Goal: Consume media (video, audio)

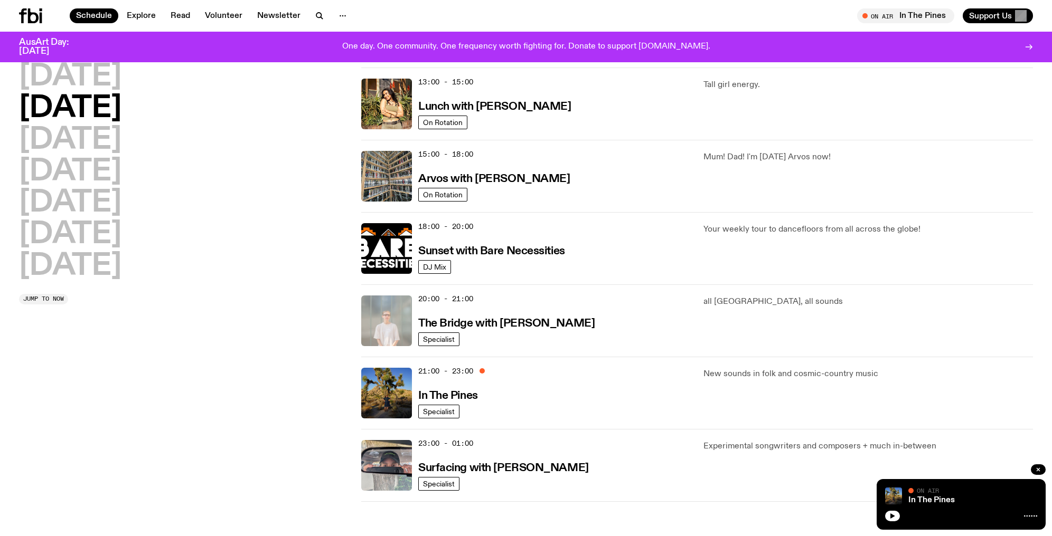
scroll to position [313, 0]
click at [379, 322] on img at bounding box center [386, 321] width 51 height 51
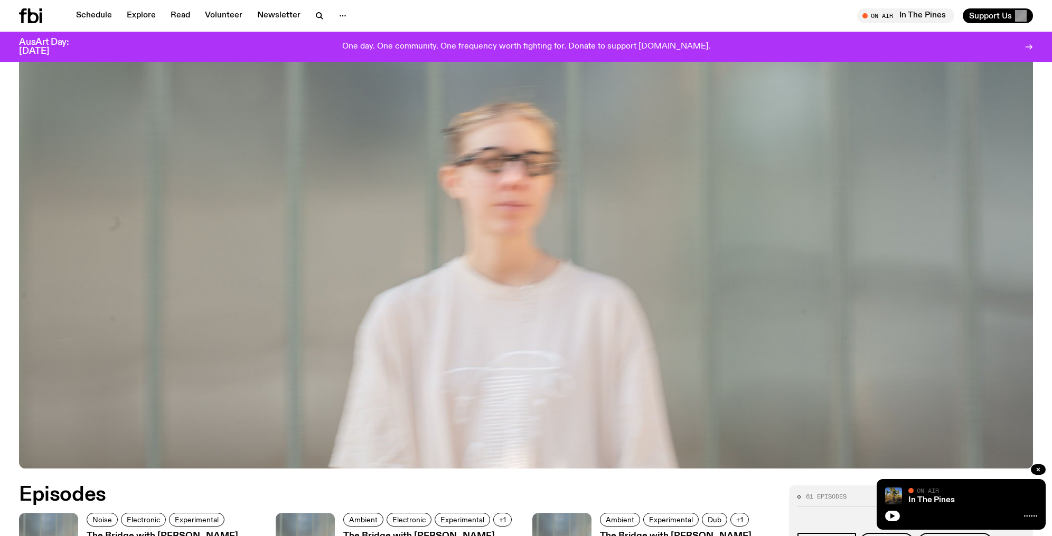
scroll to position [322, 0]
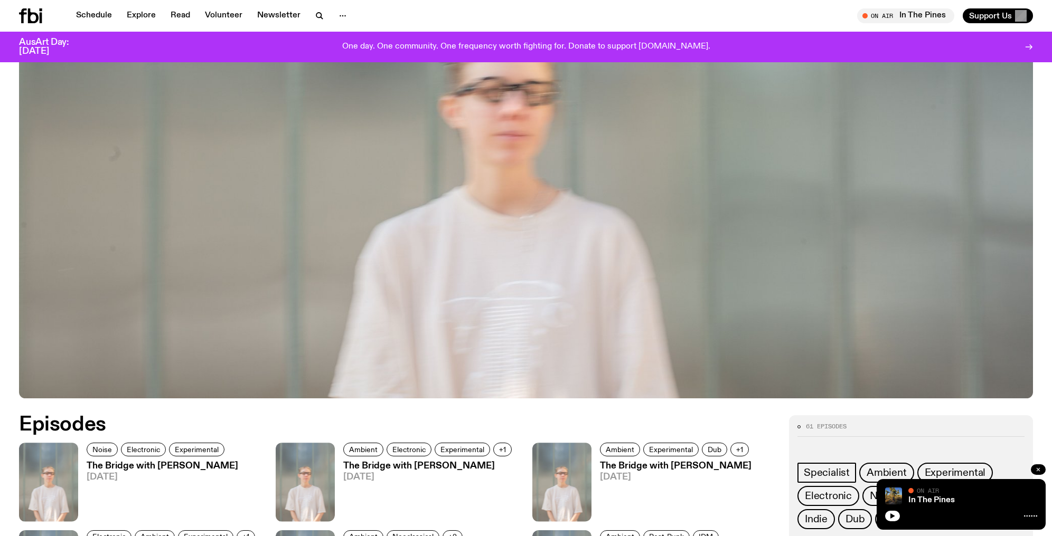
click at [1037, 472] on icon "button" at bounding box center [1038, 470] width 6 height 6
click at [1037, 469] on icon "button" at bounding box center [1037, 469] width 3 height 3
click at [1039, 469] on icon "button" at bounding box center [1037, 469] width 3 height 3
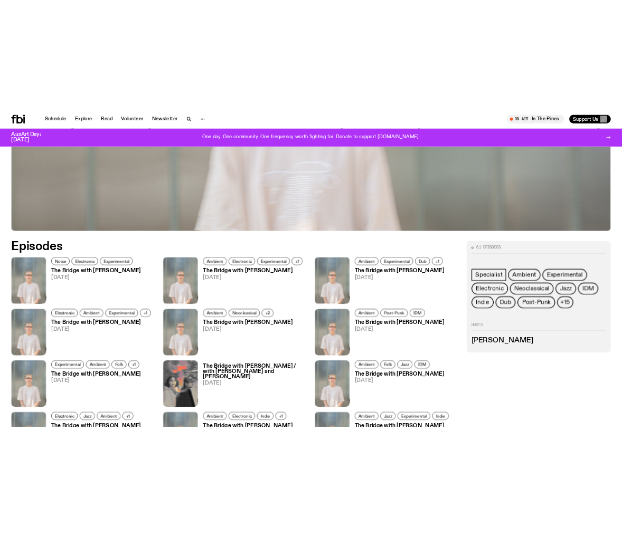
scroll to position [479, 0]
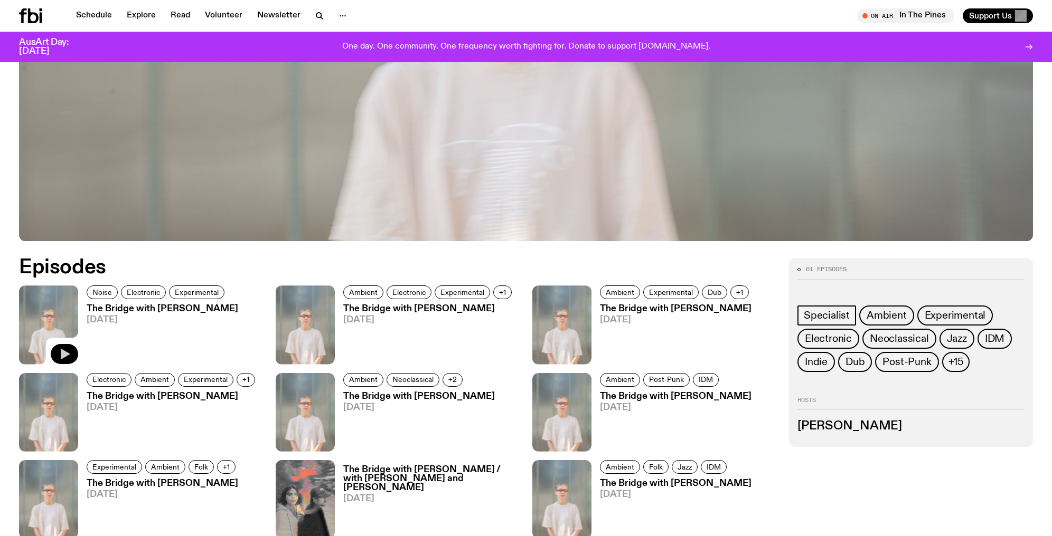
click at [70, 350] on icon "button" at bounding box center [64, 354] width 13 height 13
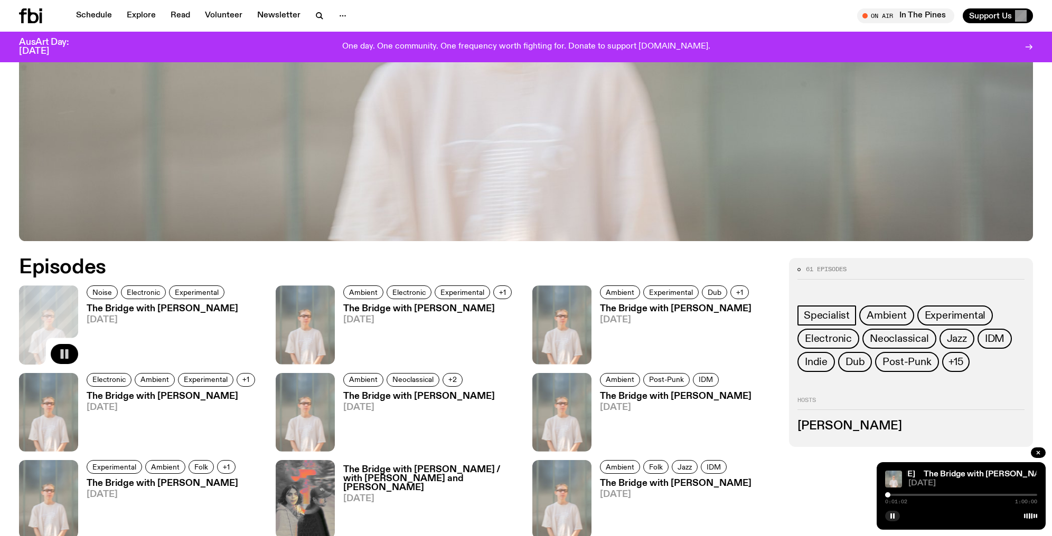
click at [888, 495] on div at bounding box center [887, 495] width 5 height 5
click at [891, 495] on div at bounding box center [890, 495] width 5 height 5
click at [894, 495] on div at bounding box center [893, 495] width 5 height 5
click at [894, 495] on div at bounding box center [894, 495] width 5 height 5
